Goal: Task Accomplishment & Management: Manage account settings

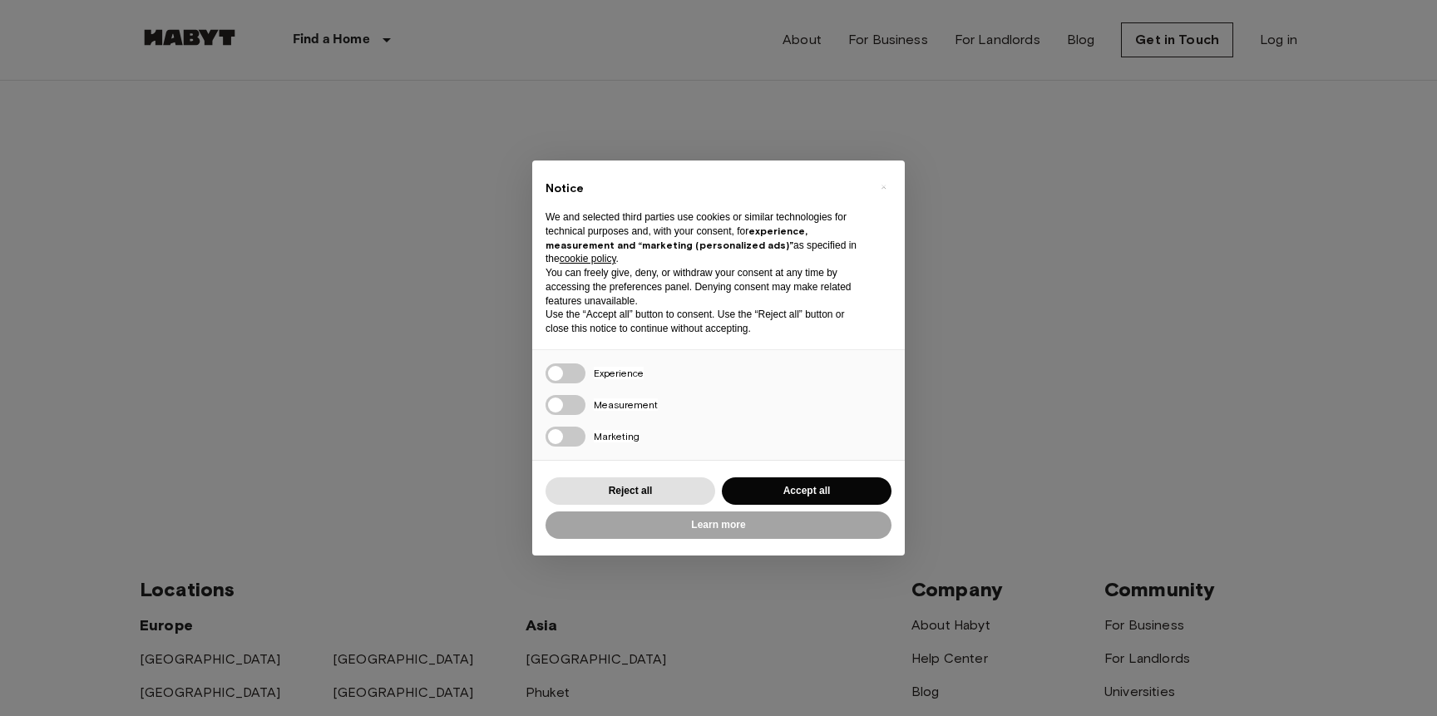
click at [738, 550] on div "× Notice We and selected third parties use cookies or similar technologies for …" at bounding box center [718, 357] width 372 height 394
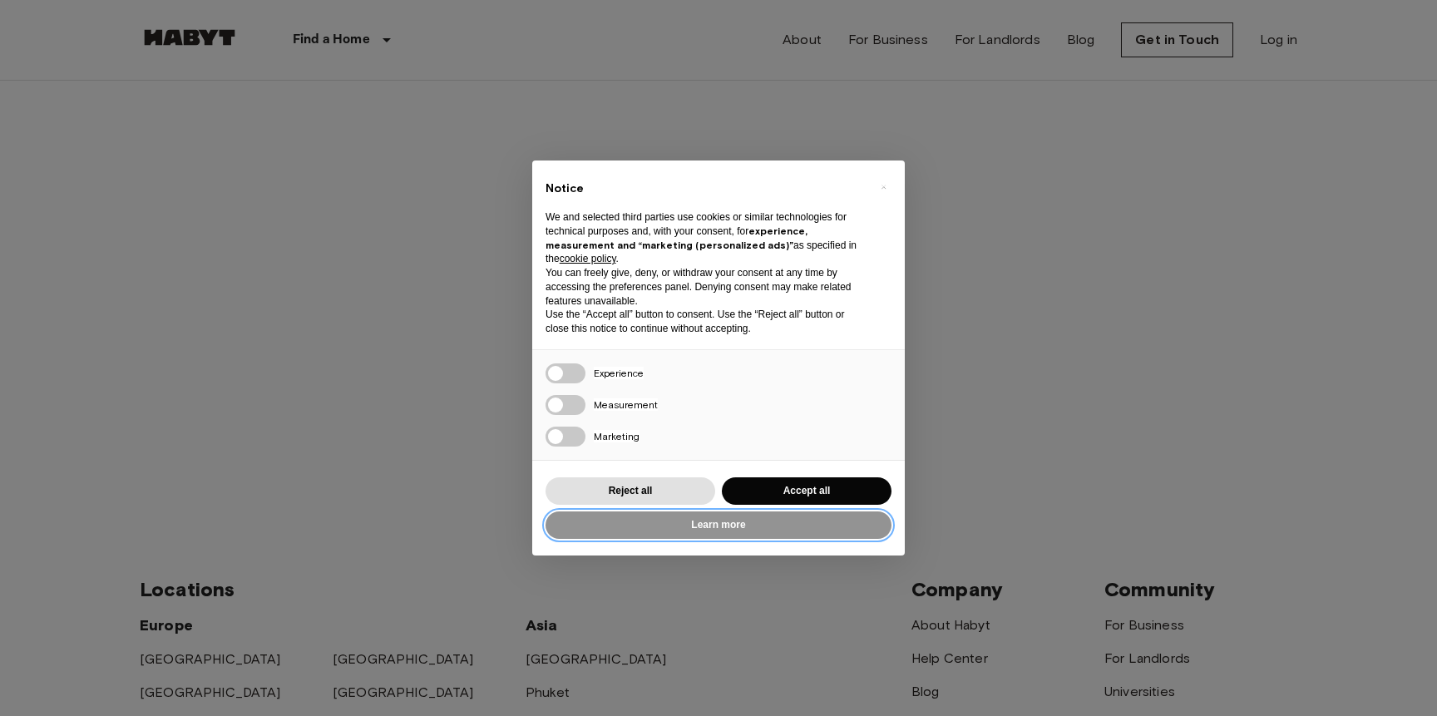
click at [742, 530] on button "Learn more" at bounding box center [718, 524] width 346 height 27
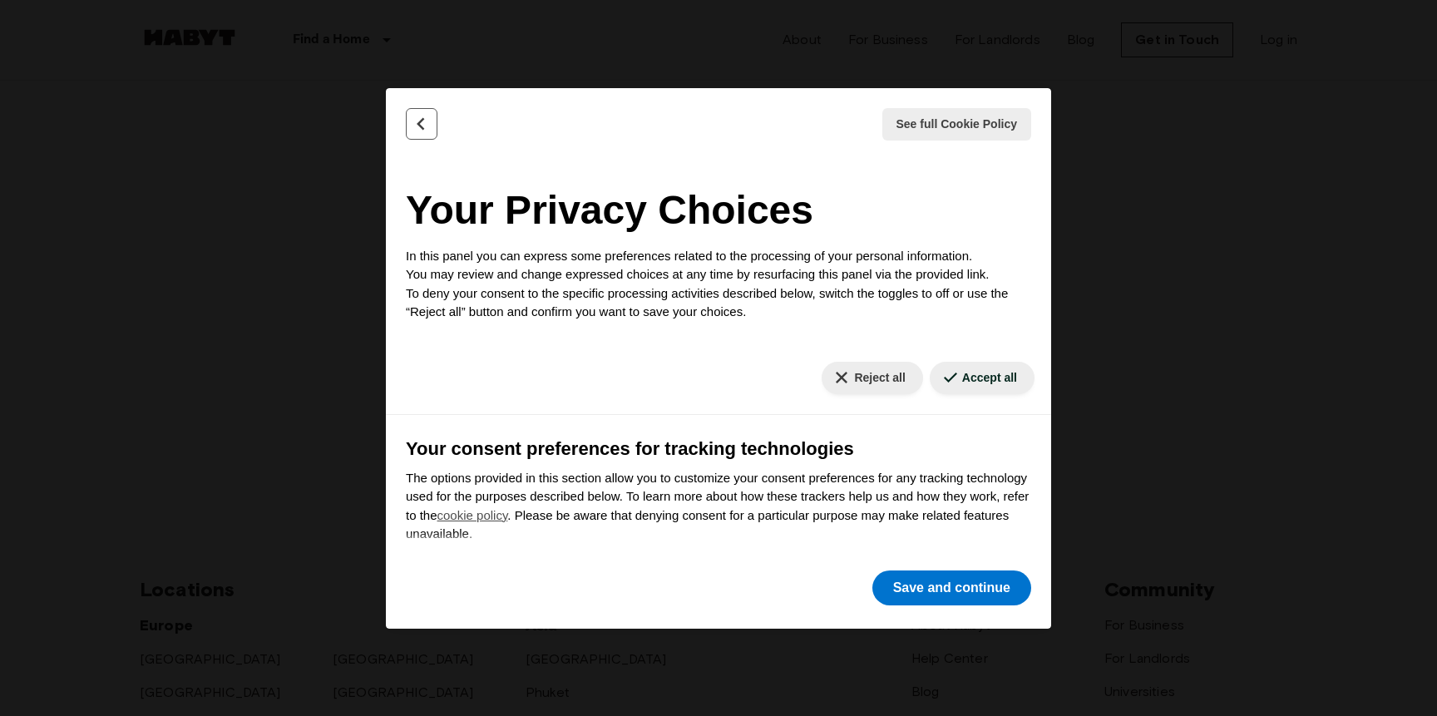
click at [421, 121] on icon "Back" at bounding box center [421, 123] width 6 height 11
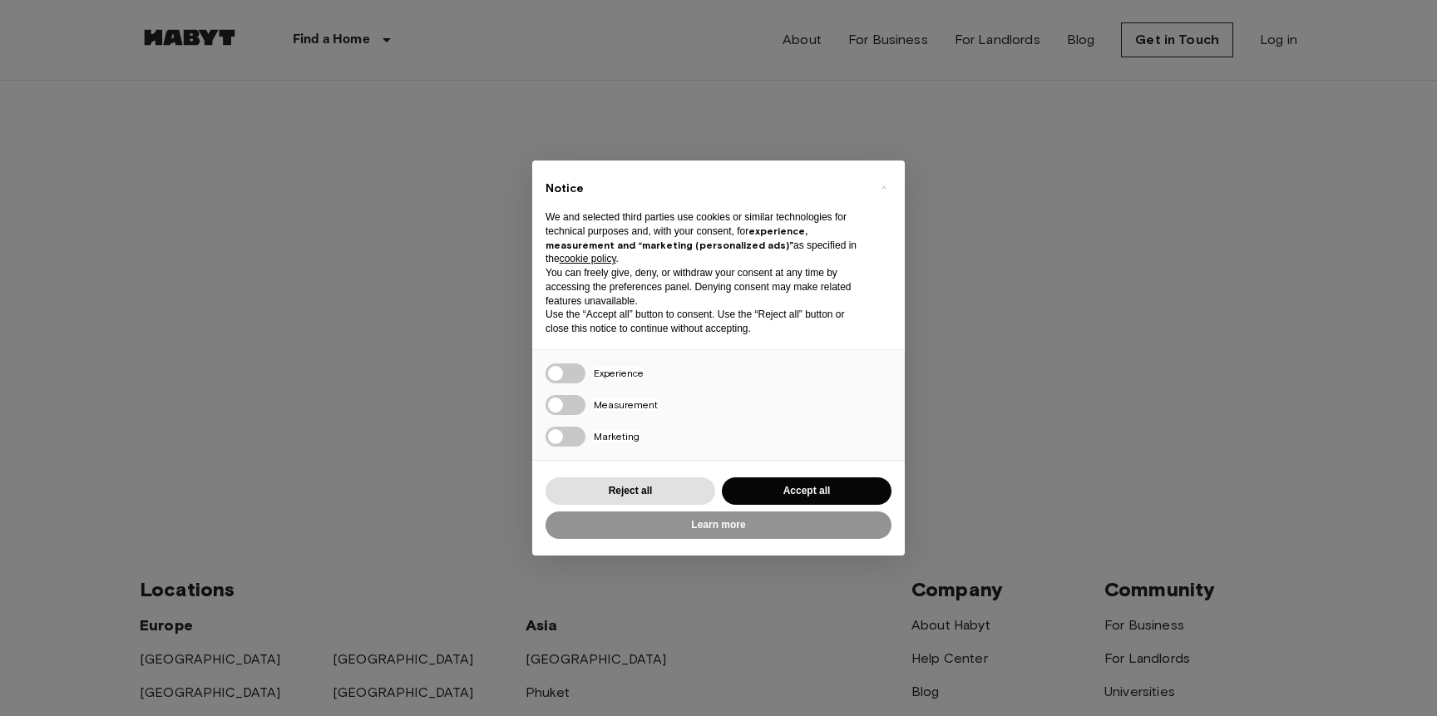
click at [409, 171] on div "× Notice We and selected third parties use cookies or similar technologies for …" at bounding box center [718, 358] width 1437 height 716
click at [716, 530] on button "Learn more" at bounding box center [718, 524] width 346 height 27
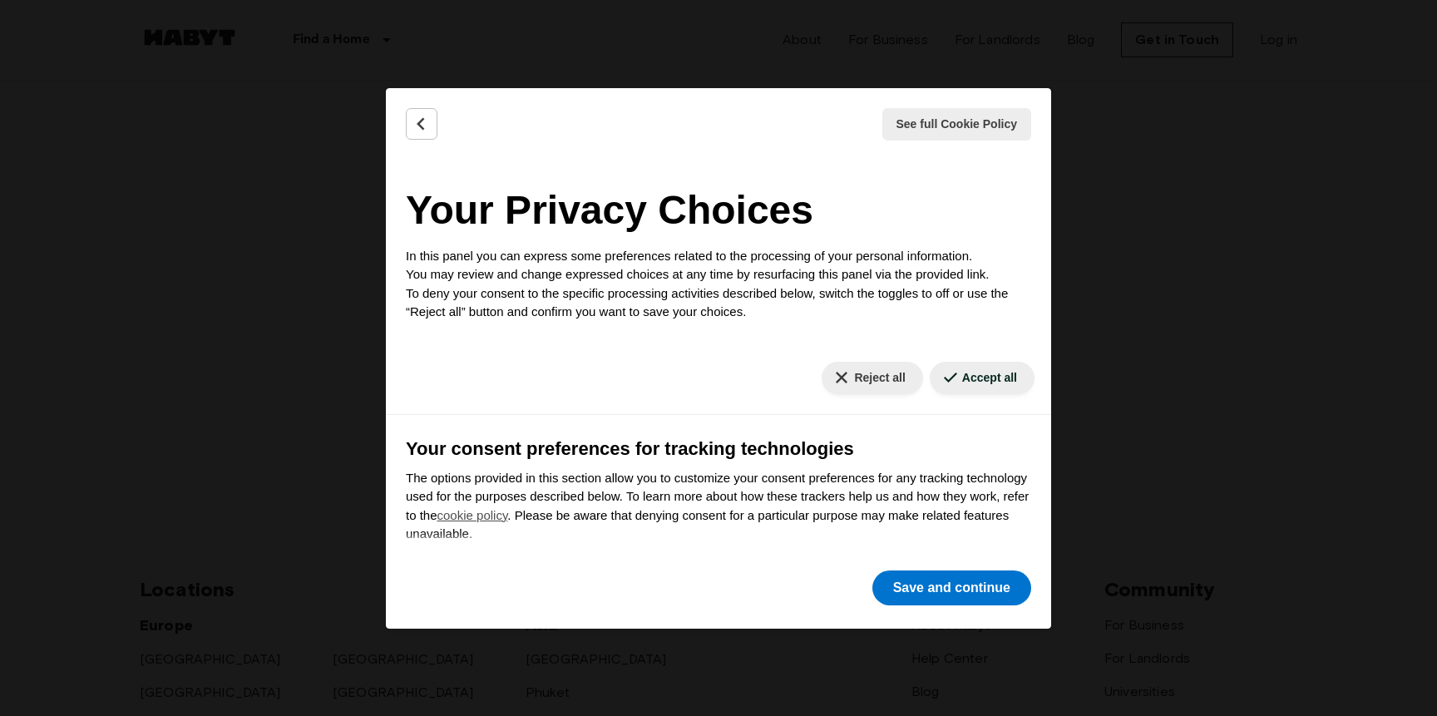
click at [898, 606] on div "Reject all Save and continue" at bounding box center [951, 588] width 165 height 42
click at [905, 589] on button "Save and continue" at bounding box center [951, 587] width 159 height 35
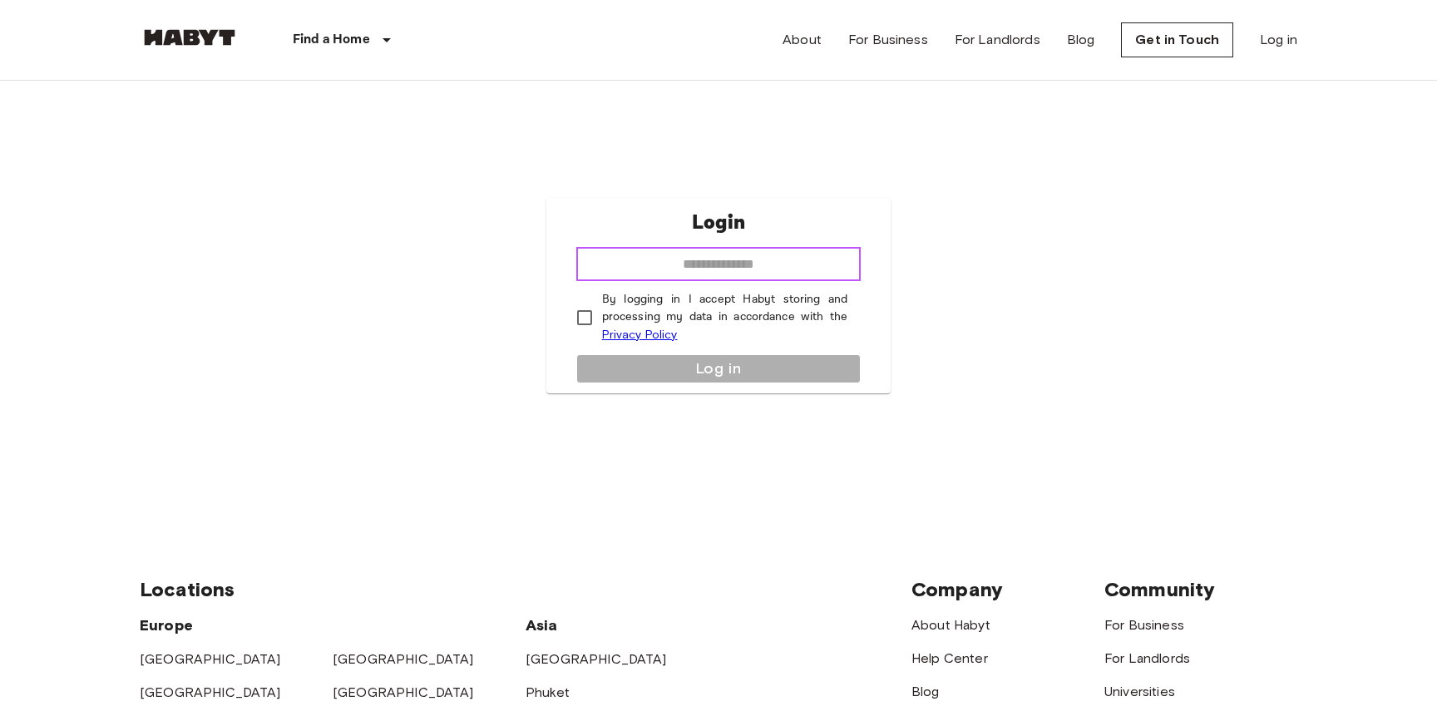
click at [767, 261] on input "email" at bounding box center [718, 264] width 285 height 33
type input "**********"
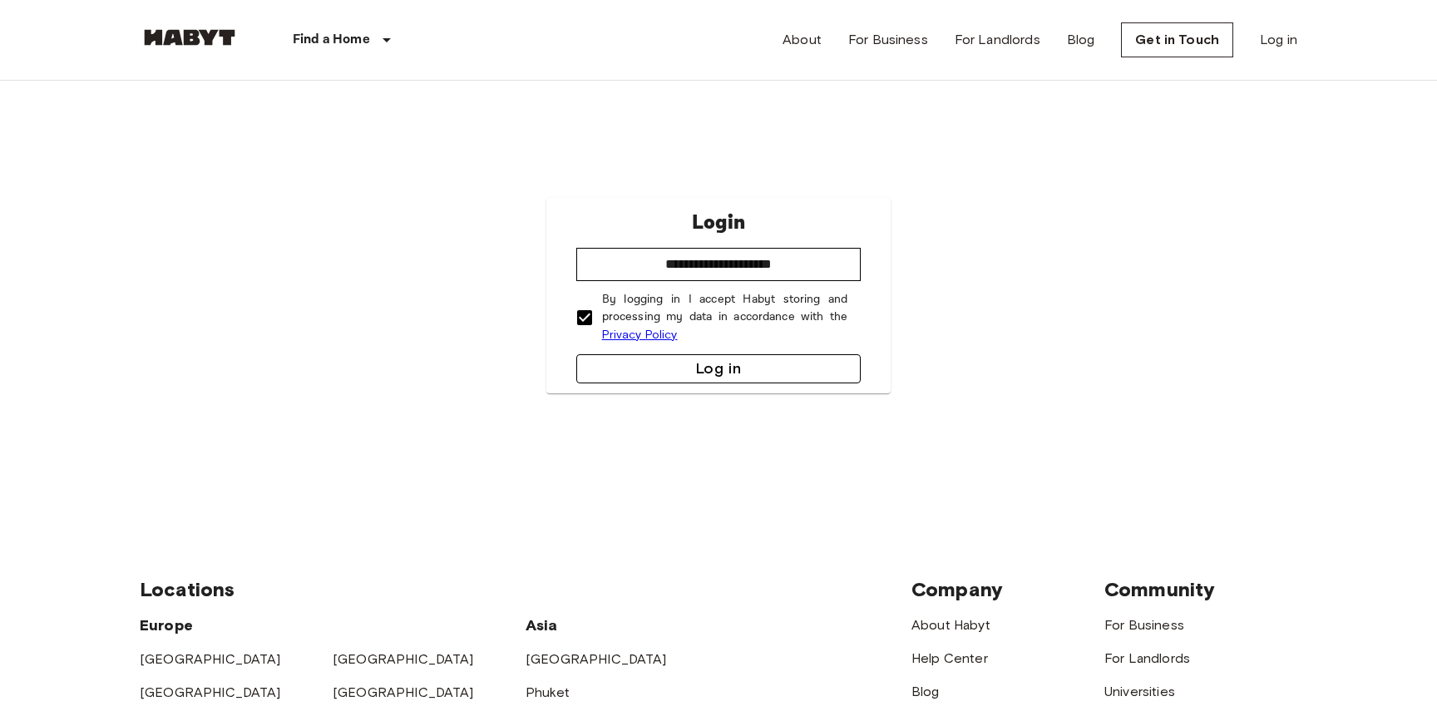
click at [649, 367] on button "Log in" at bounding box center [718, 368] width 285 height 29
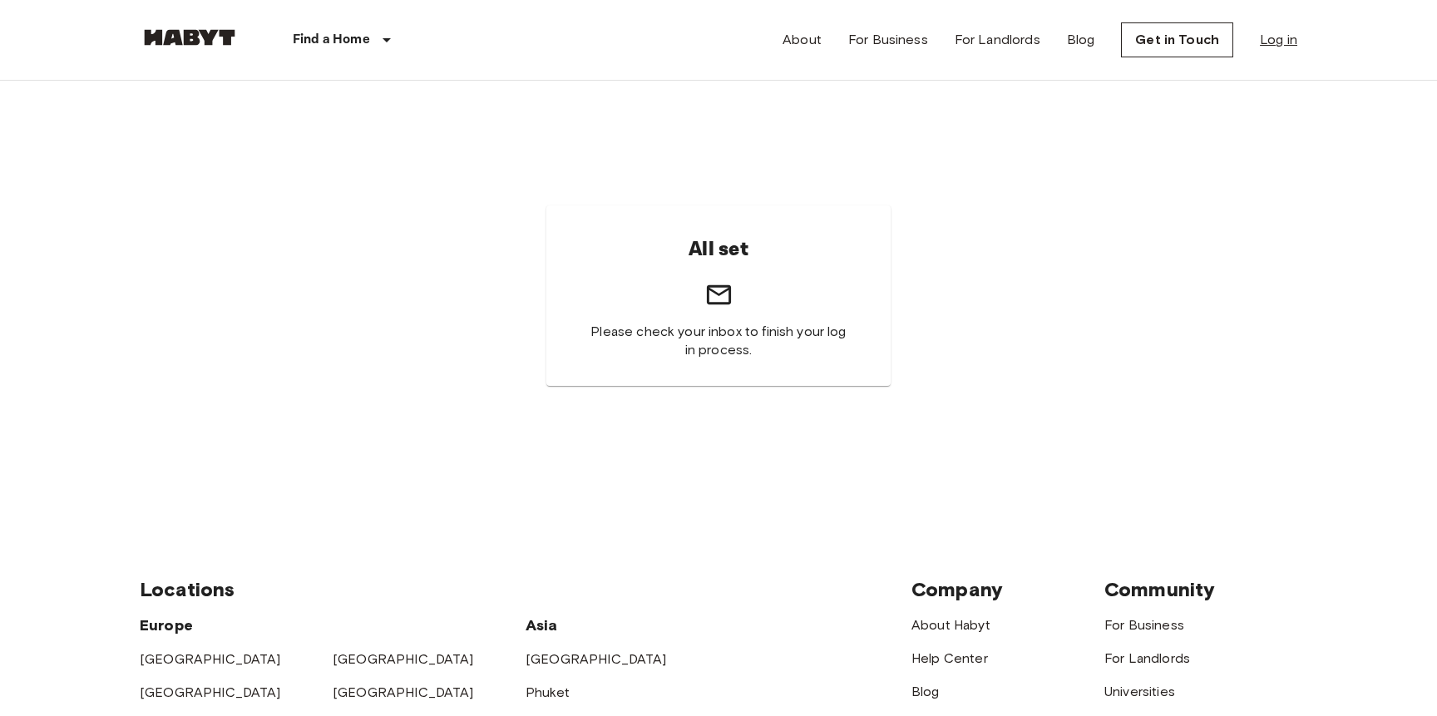
click at [1264, 47] on link "Log in" at bounding box center [1277, 40] width 37 height 20
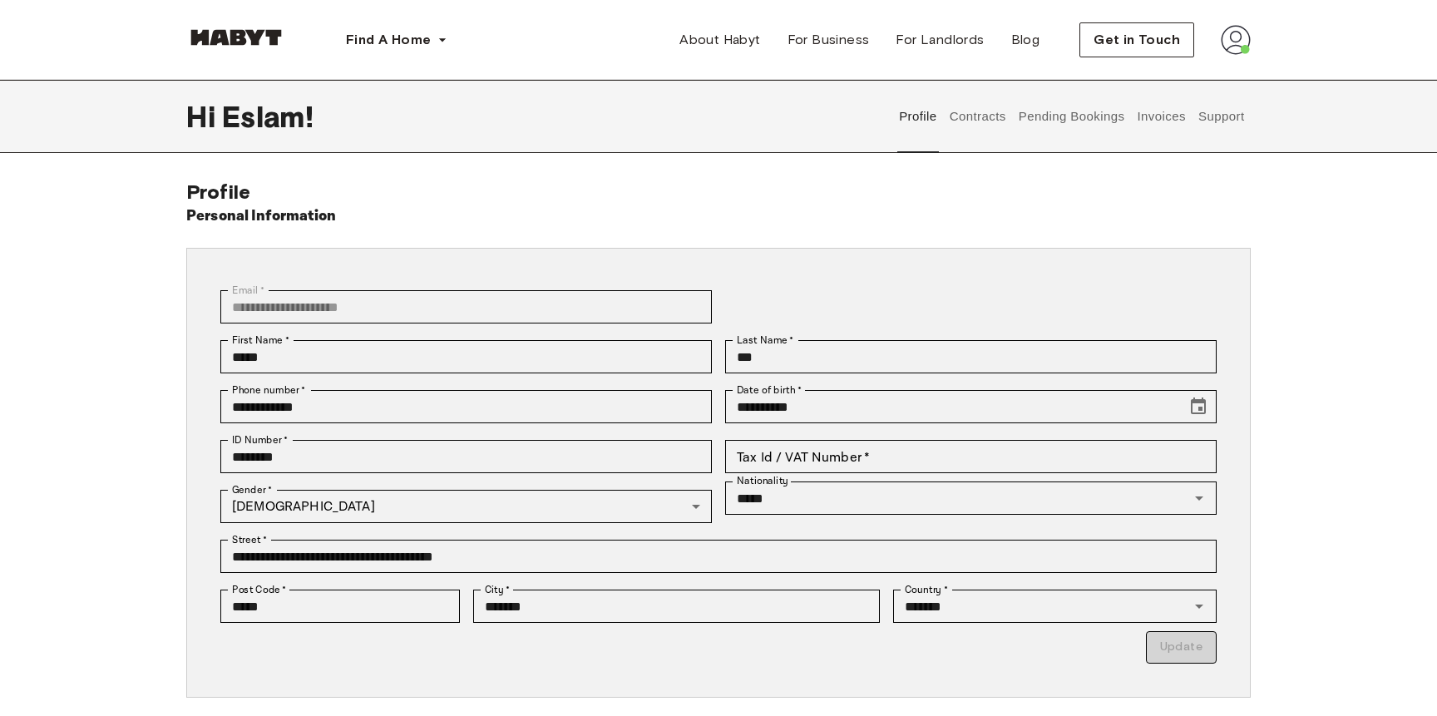
click at [985, 131] on button "Contracts" at bounding box center [977, 116] width 61 height 73
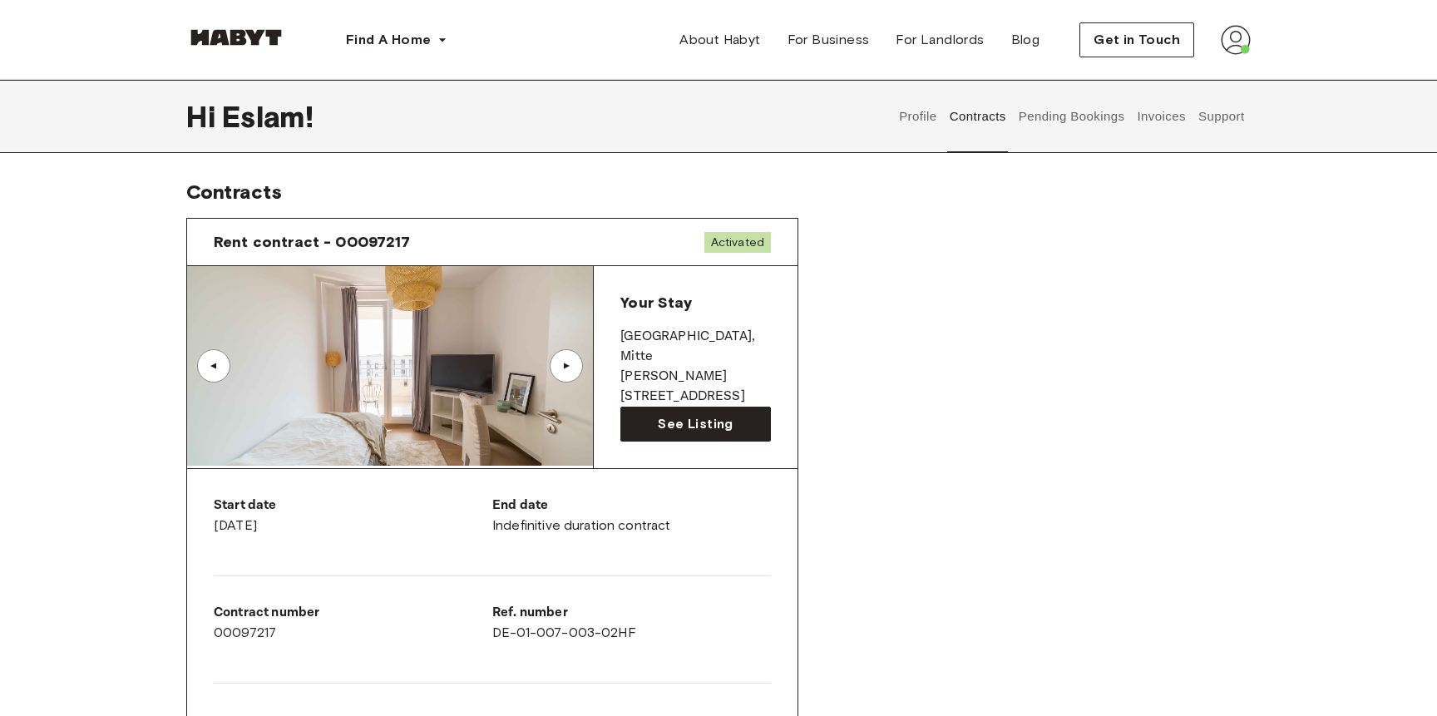
click at [434, 391] on img at bounding box center [390, 366] width 406 height 200
click at [565, 369] on div "▲" at bounding box center [566, 366] width 17 height 10
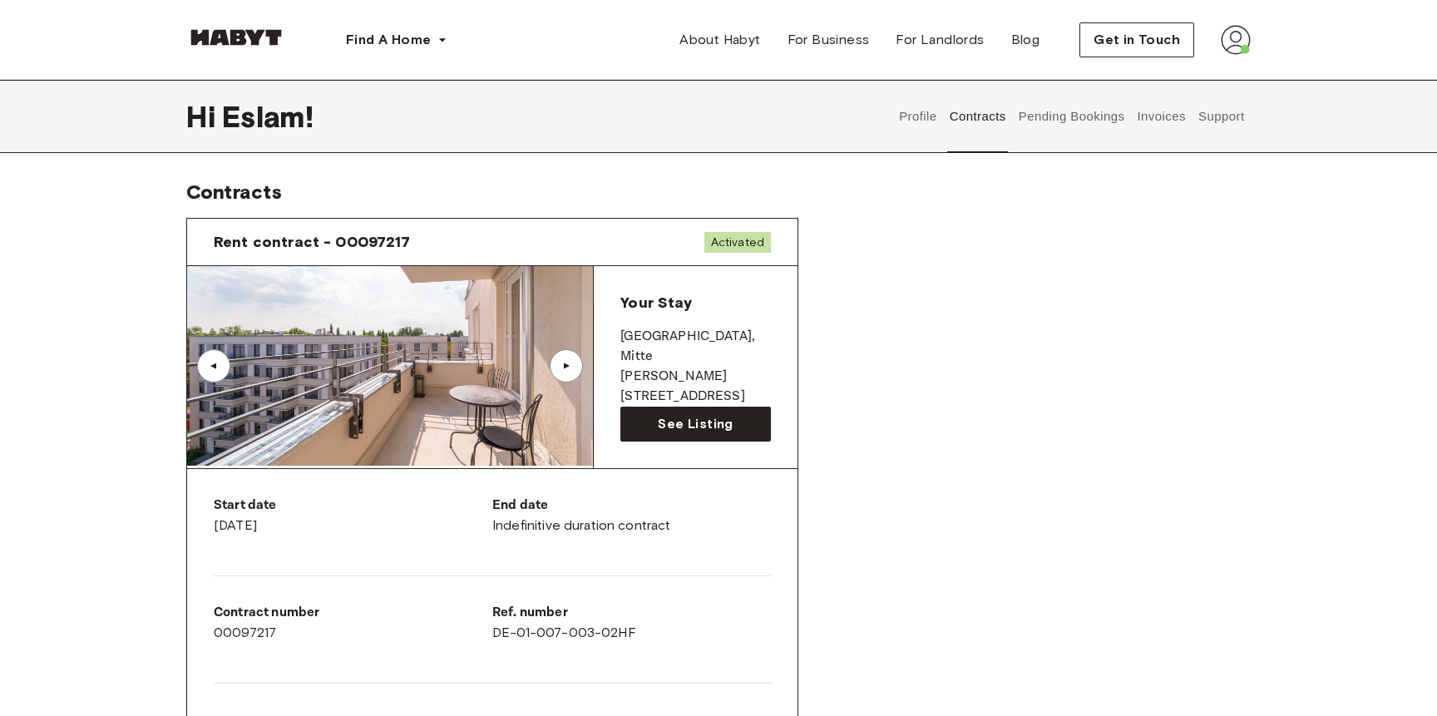
click at [566, 367] on div "▲" at bounding box center [566, 366] width 17 height 10
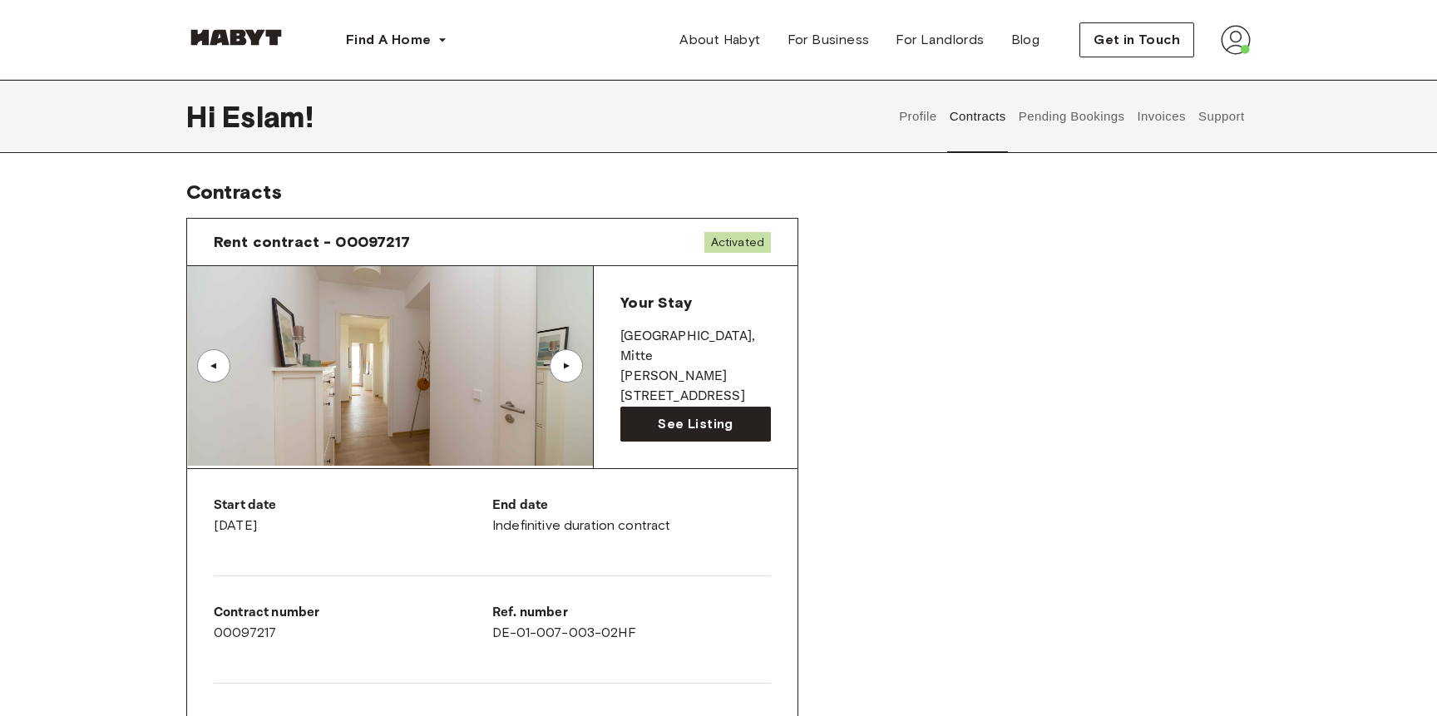
click at [571, 366] on div "▲" at bounding box center [566, 366] width 17 height 10
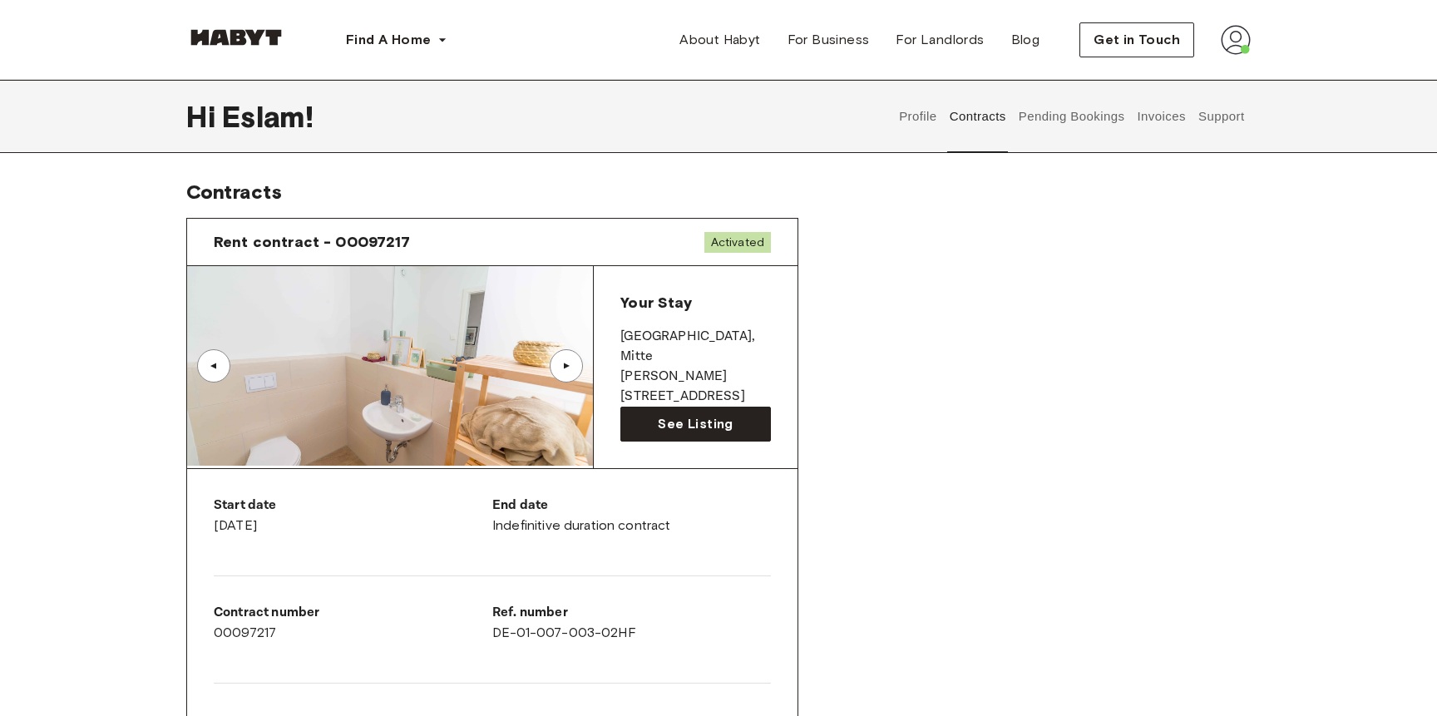
click at [571, 366] on div "▲" at bounding box center [566, 366] width 17 height 10
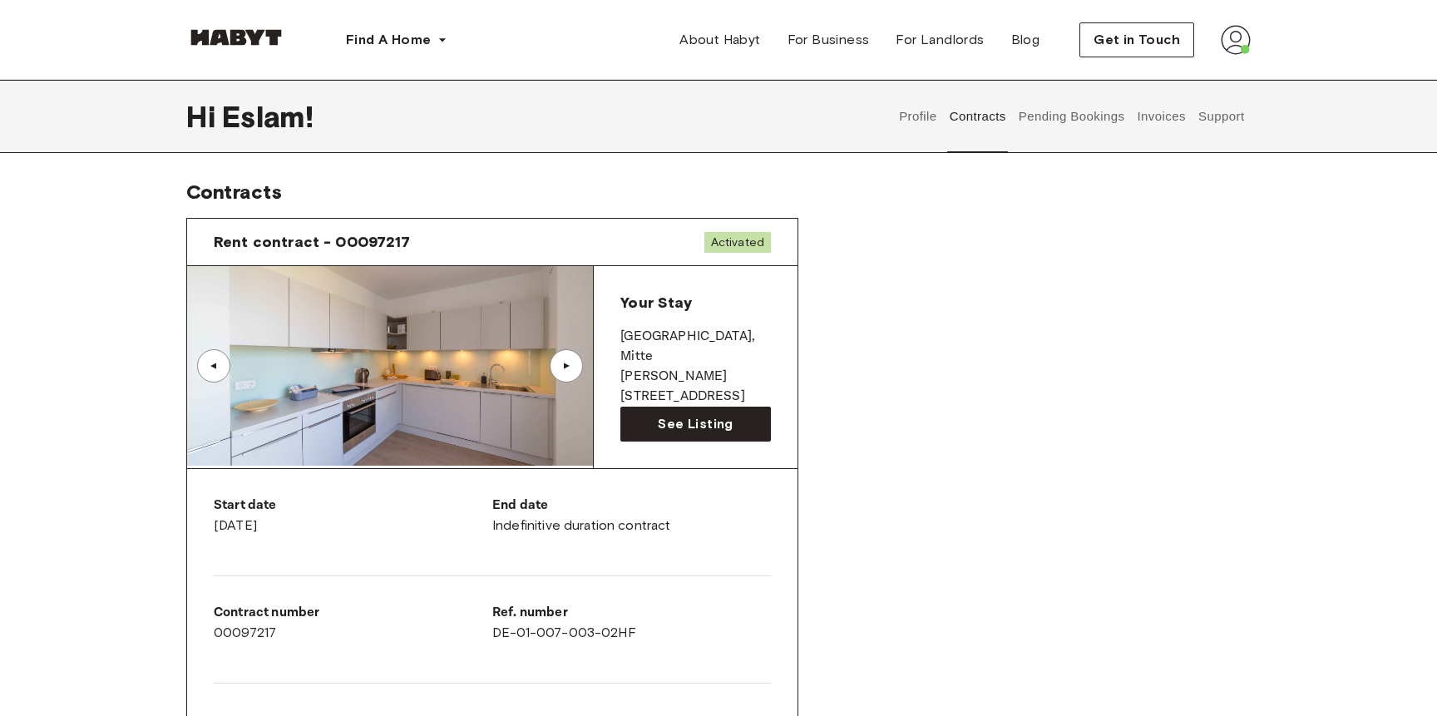
click at [569, 363] on div "▲" at bounding box center [566, 366] width 17 height 10
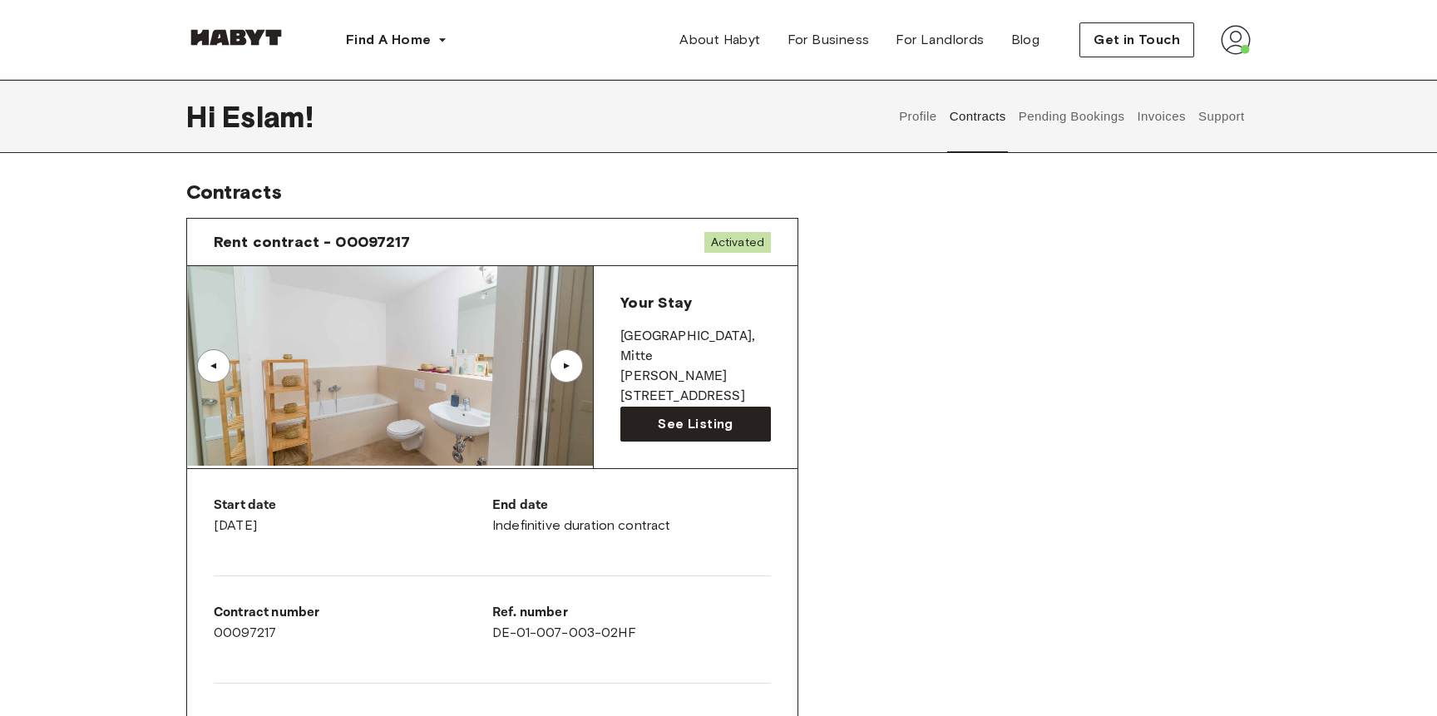
click at [564, 367] on div "▲" at bounding box center [566, 366] width 17 height 10
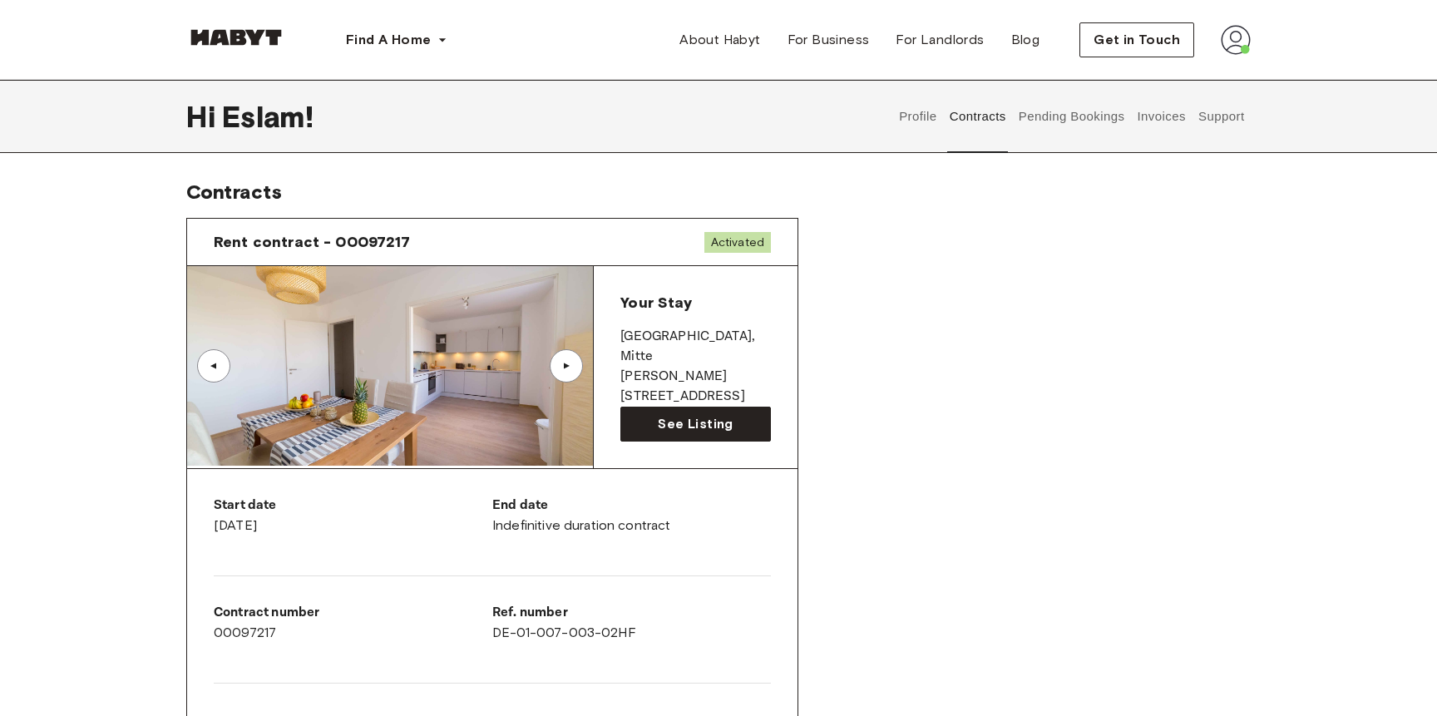
click at [562, 364] on div "▲" at bounding box center [566, 366] width 17 height 10
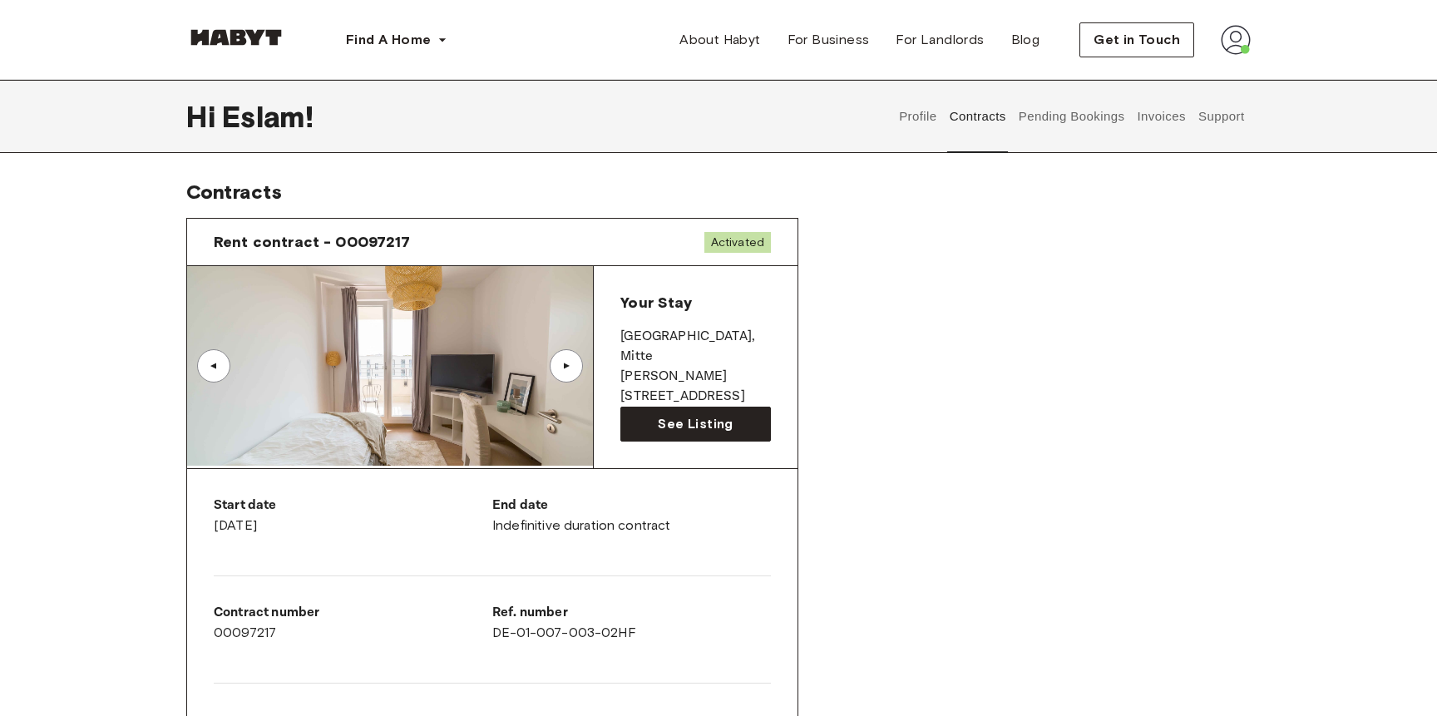
click at [566, 362] on div "▲" at bounding box center [566, 366] width 17 height 10
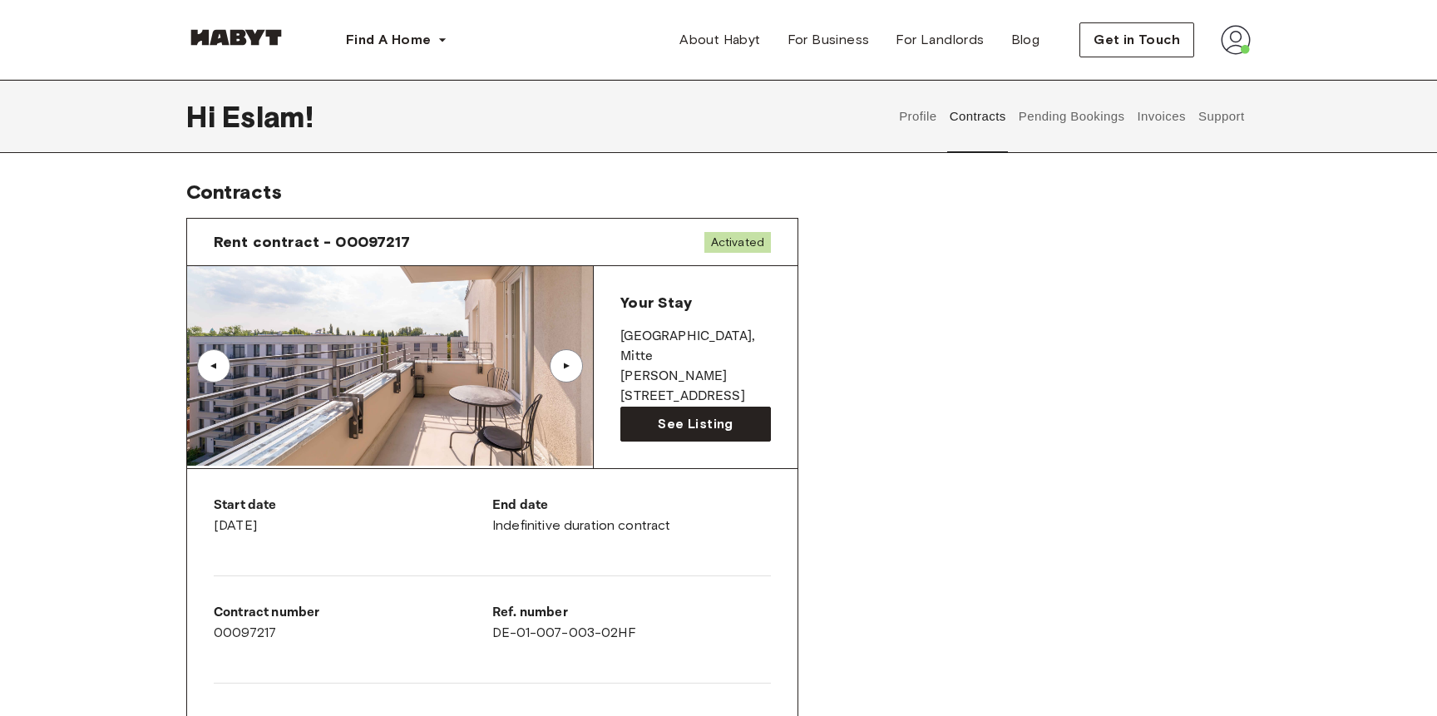
click at [564, 364] on div "▲" at bounding box center [566, 366] width 17 height 10
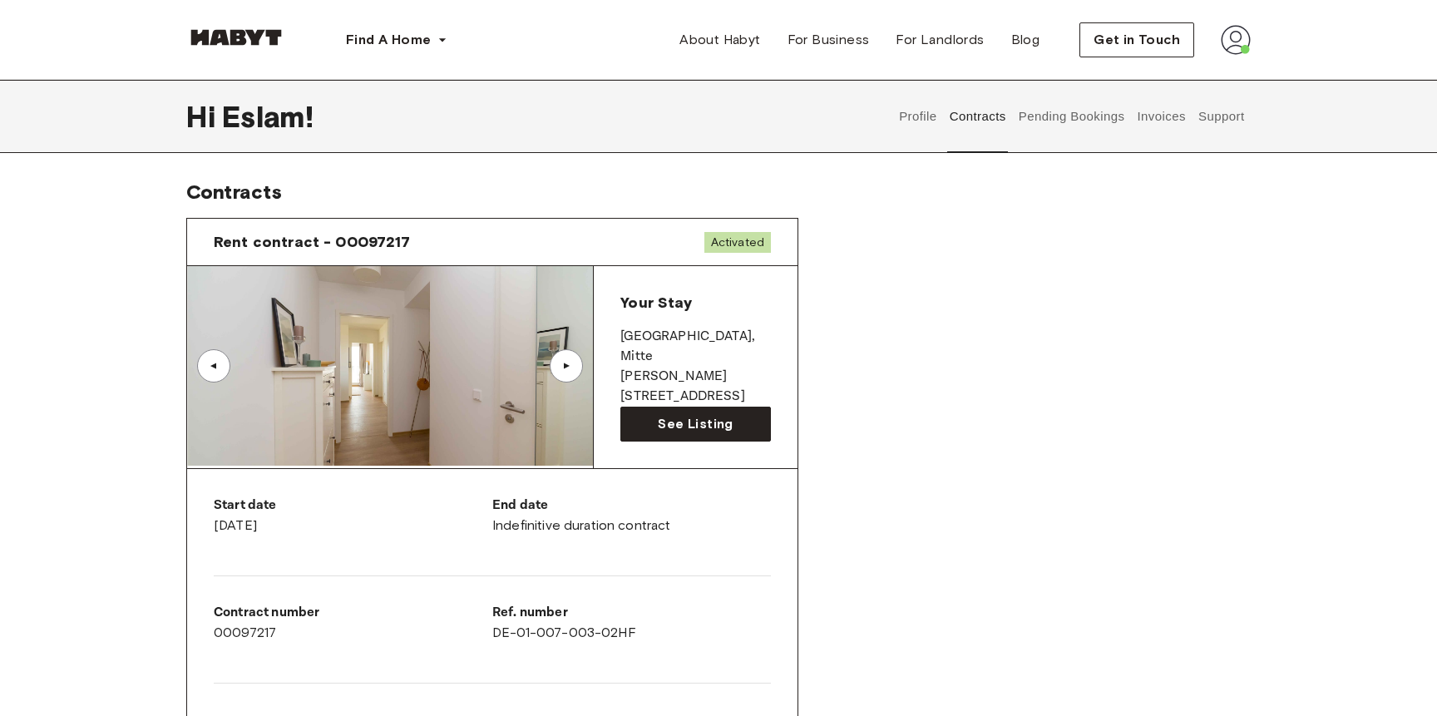
click at [562, 361] on div "▲" at bounding box center [566, 366] width 17 height 10
